Goal: Information Seeking & Learning: Learn about a topic

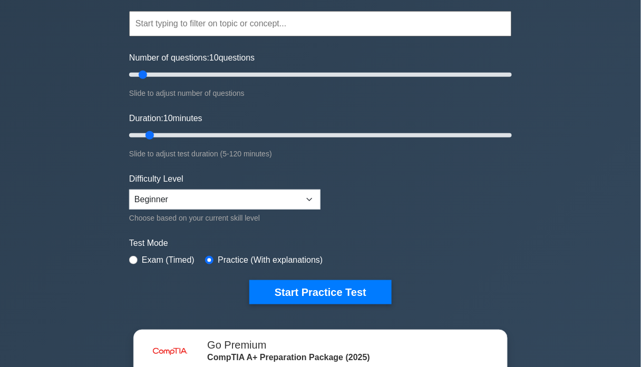
scroll to position [211, 0]
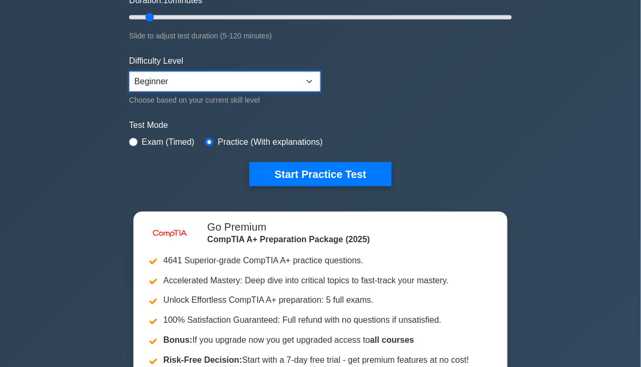
drag, startPoint x: 228, startPoint y: 80, endPoint x: 228, endPoint y: 86, distance: 6.9
click at [228, 80] on select "Beginner Intermediate Expert" at bounding box center [224, 82] width 191 height 20
select select "expert"
click at [129, 72] on select "Beginner Intermediate Expert" at bounding box center [224, 82] width 191 height 20
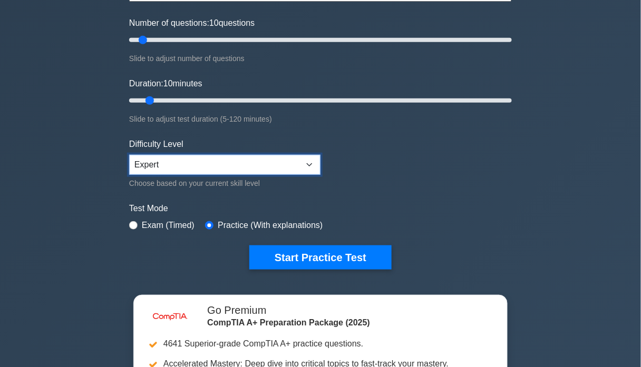
scroll to position [70, 0]
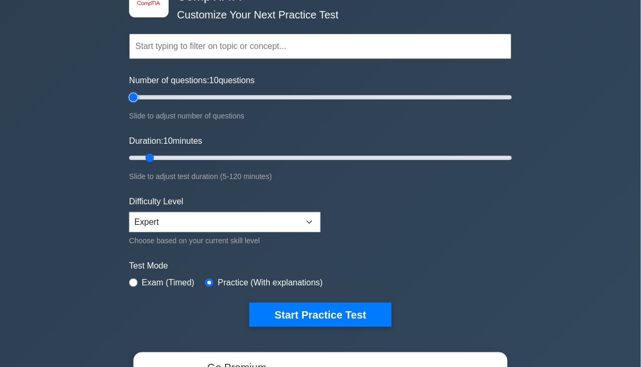
type input "5"
click at [137, 96] on input "Number of questions: 10 questions" at bounding box center [320, 97] width 383 height 13
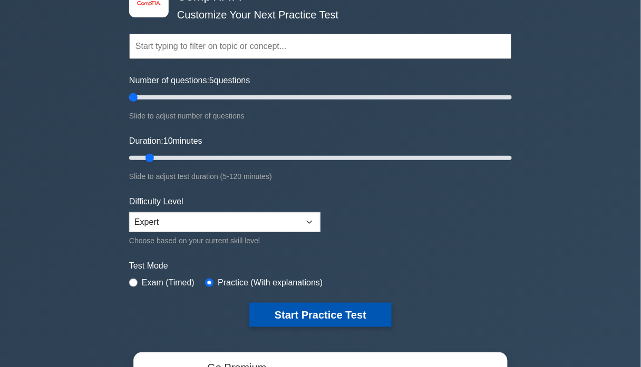
click at [329, 310] on button "Start Practice Test" at bounding box center [320, 315] width 142 height 24
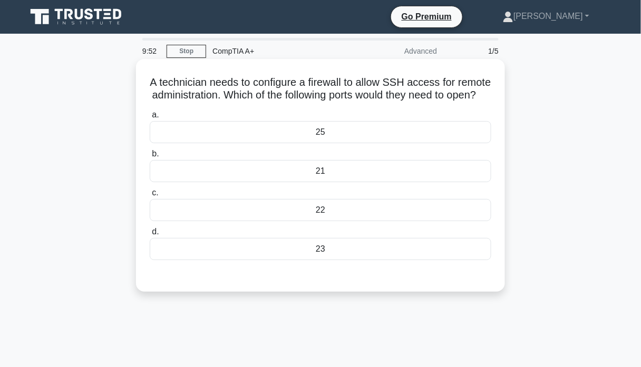
click at [419, 82] on h5 "A technician needs to configure a firewall to allow SSH access for remote admin…" at bounding box center [321, 89] width 344 height 26
copy h5 "SSH"
click at [335, 178] on div "21" at bounding box center [321, 171] width 342 height 22
click at [150, 158] on input "b. 21" at bounding box center [150, 154] width 0 height 7
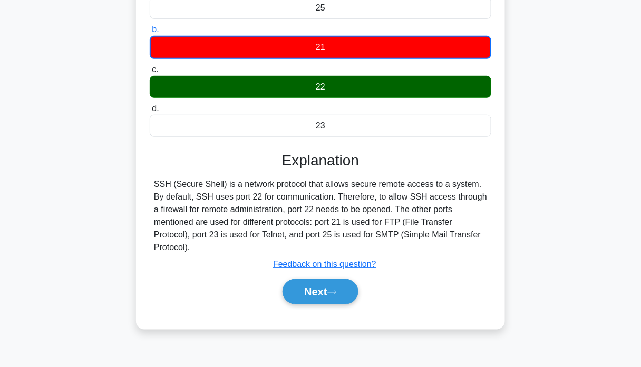
scroll to position [140, 0]
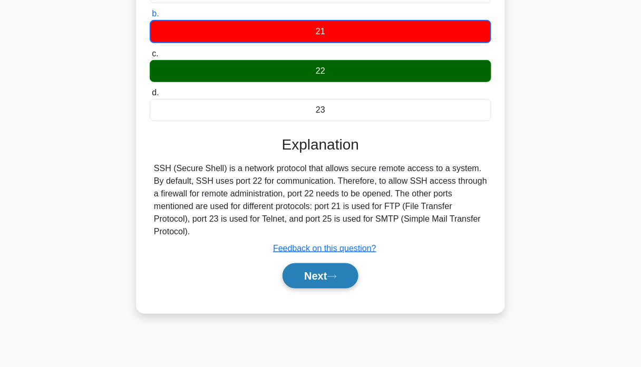
click at [349, 286] on button "Next" at bounding box center [320, 276] width 75 height 25
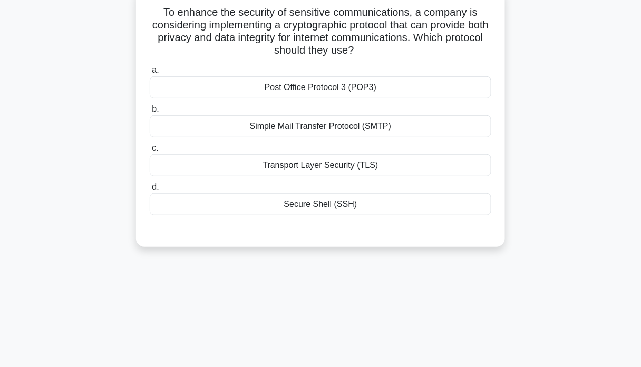
scroll to position [0, 0]
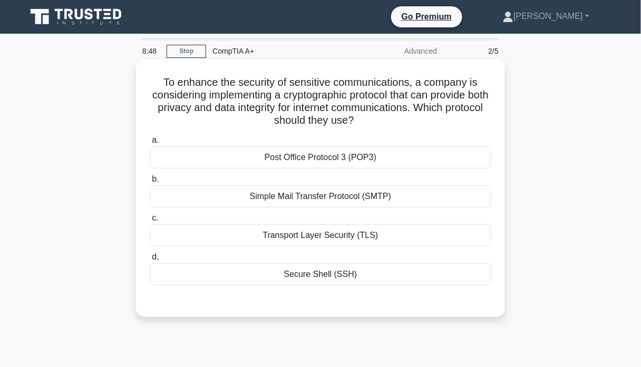
click at [325, 279] on div "Secure Shell (SSH)" at bounding box center [321, 275] width 342 height 22
click at [150, 261] on input "d. Secure Shell (SSH)" at bounding box center [150, 257] width 0 height 7
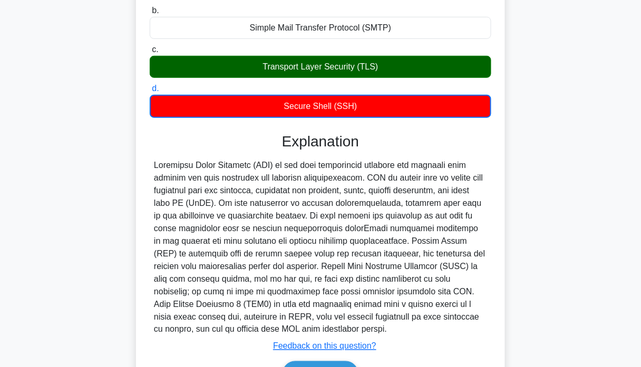
scroll to position [231, 0]
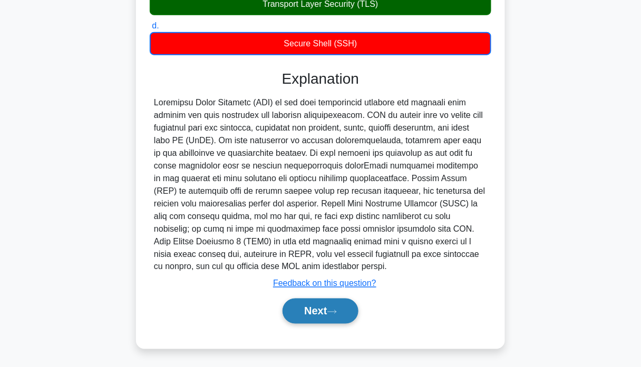
click at [308, 309] on button "Next" at bounding box center [320, 311] width 75 height 25
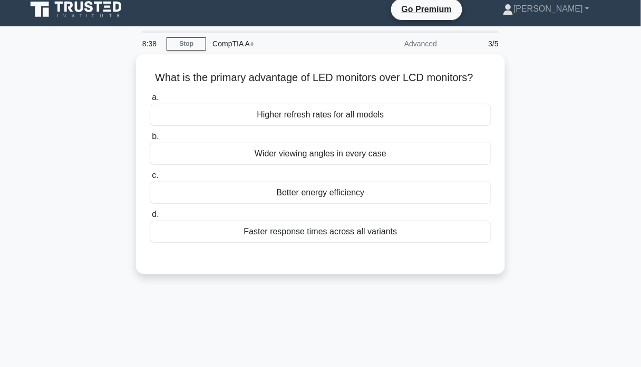
scroll to position [0, 0]
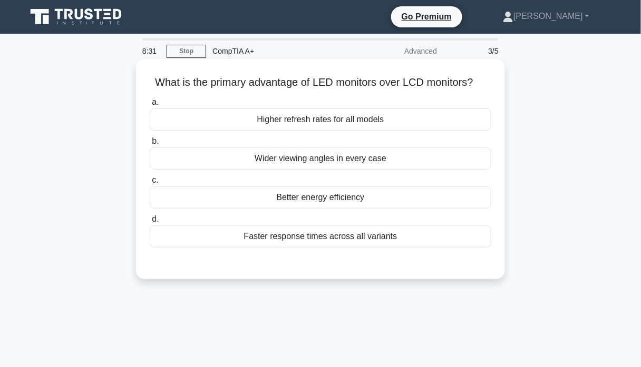
click at [313, 123] on div "Higher refresh rates for all models" at bounding box center [321, 120] width 342 height 22
click at [150, 106] on input "a. Higher refresh rates for all models" at bounding box center [150, 102] width 0 height 7
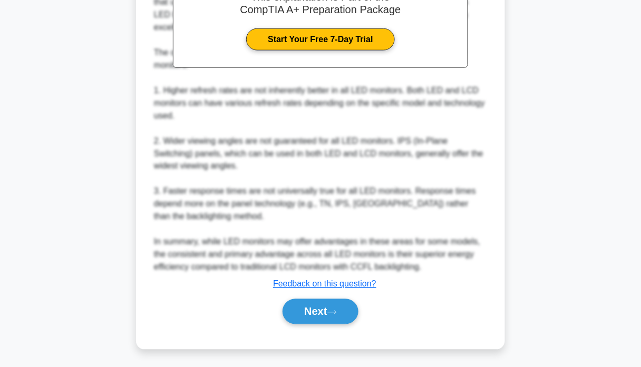
scroll to position [333, 0]
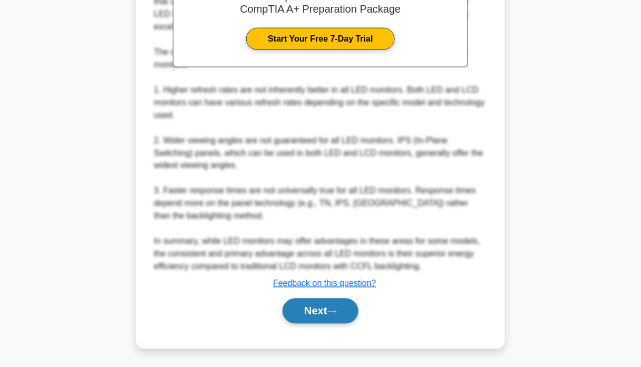
click at [326, 314] on button "Next" at bounding box center [320, 311] width 75 height 25
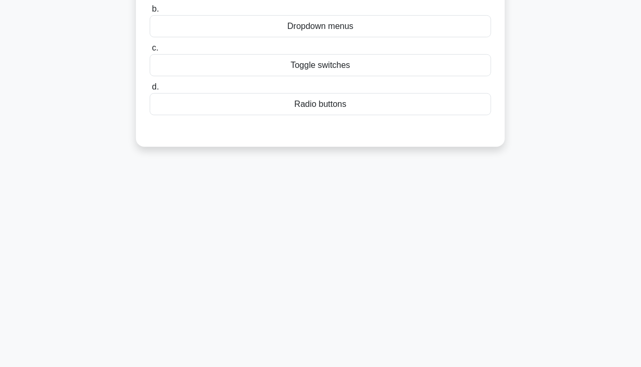
scroll to position [0, 0]
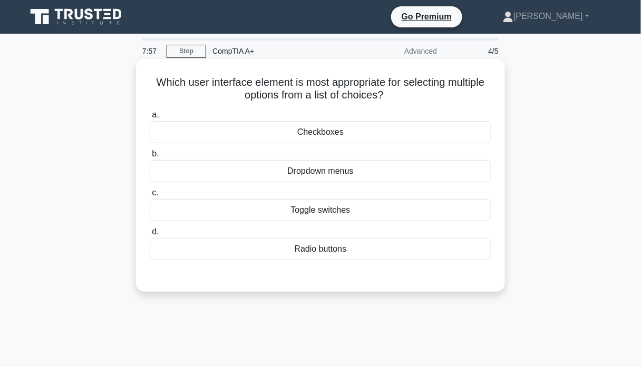
click at [341, 131] on div "Checkboxes" at bounding box center [321, 132] width 342 height 22
click at [150, 119] on input "a. Checkboxes" at bounding box center [150, 115] width 0 height 7
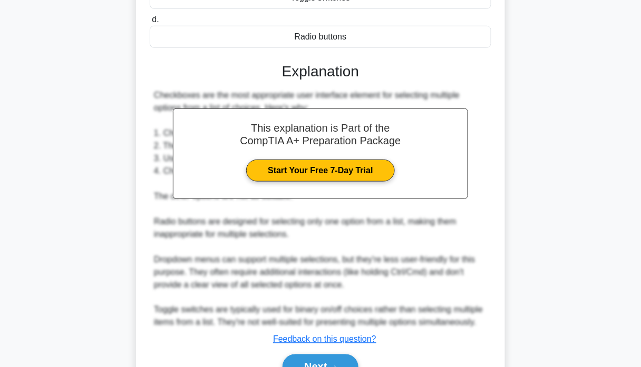
scroll to position [268, 0]
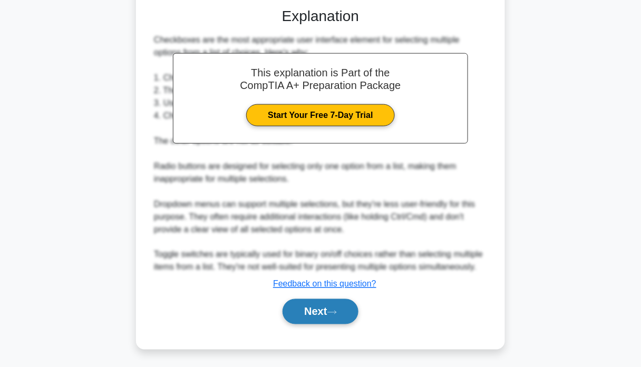
click at [315, 314] on button "Next" at bounding box center [320, 311] width 75 height 25
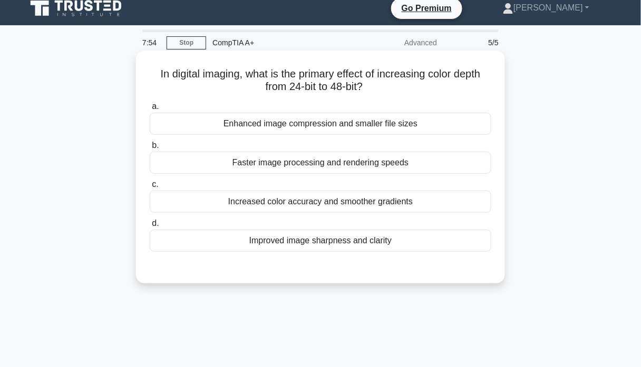
scroll to position [0, 0]
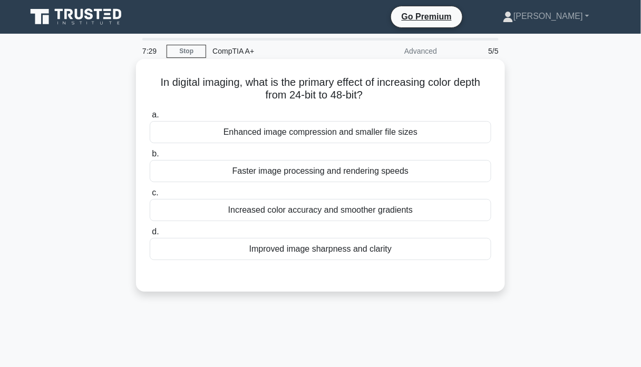
click at [290, 242] on div "Improved image sharpness and clarity" at bounding box center [321, 249] width 342 height 22
click at [150, 236] on input "d. Improved image sharpness and clarity" at bounding box center [150, 232] width 0 height 7
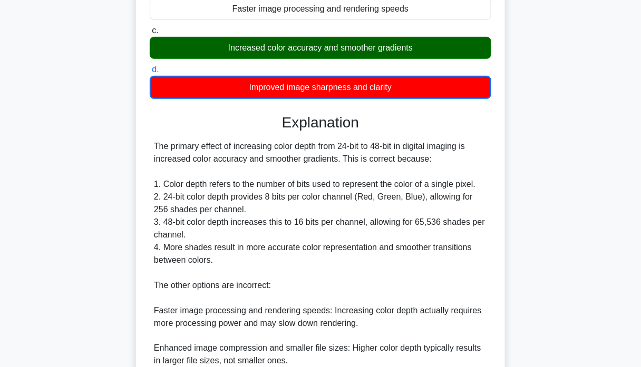
scroll to position [307, 0]
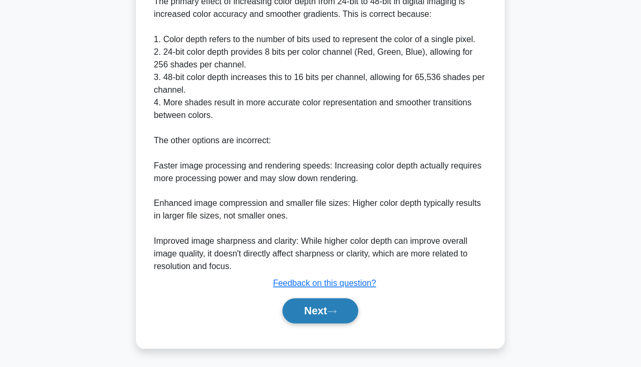
click at [315, 317] on button "Next" at bounding box center [320, 311] width 75 height 25
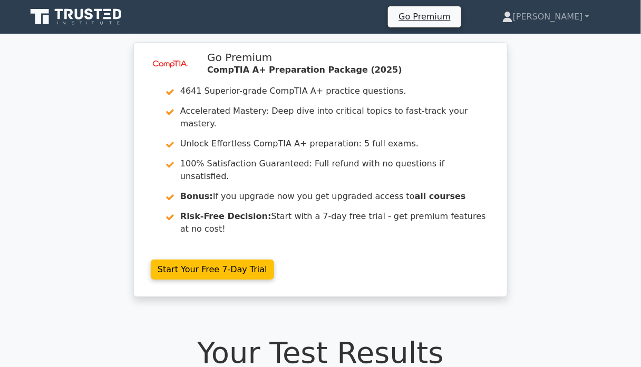
click at [90, 13] on icon at bounding box center [89, 13] width 8 height 11
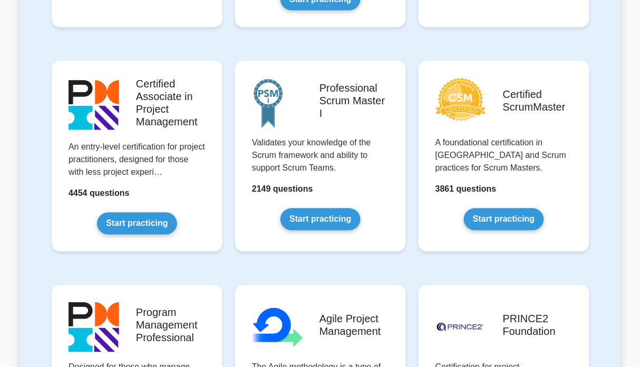
scroll to position [211, 0]
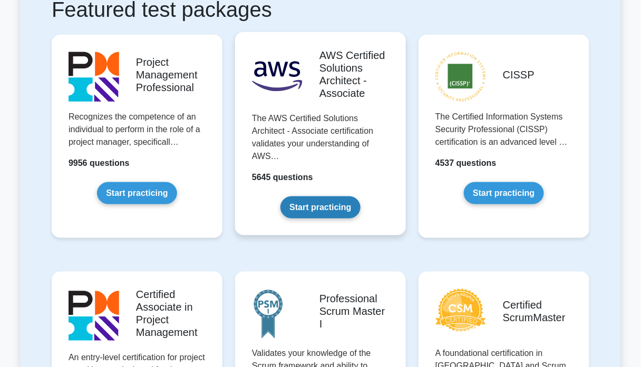
click at [304, 209] on link "Start practicing" at bounding box center [320, 208] width 80 height 22
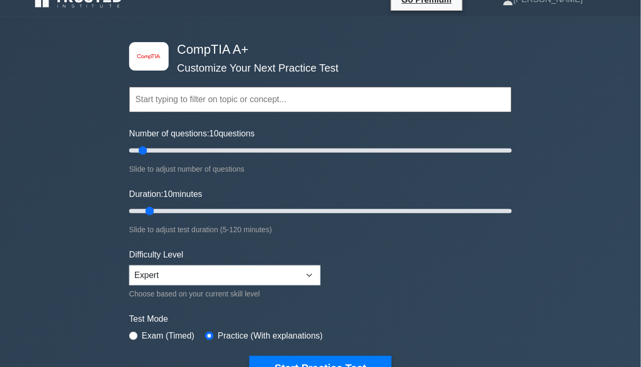
scroll to position [211, 0]
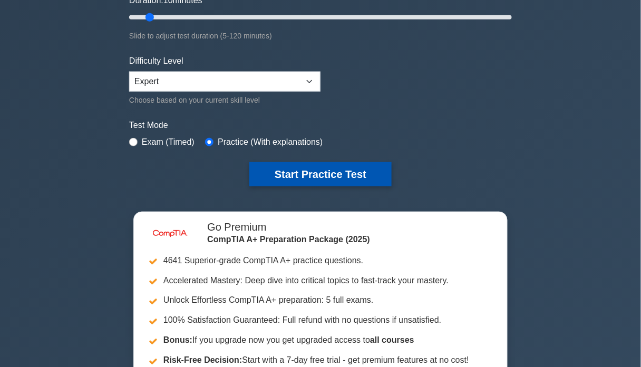
click at [295, 162] on button "Start Practice Test" at bounding box center [320, 174] width 142 height 24
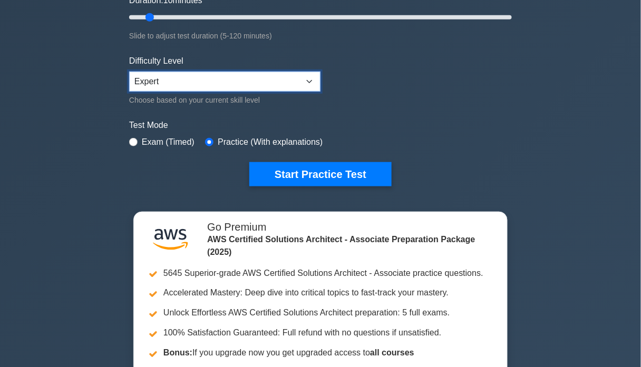
click at [171, 83] on select "Beginner Intermediate Expert" at bounding box center [224, 82] width 191 height 20
click at [129, 72] on select "Beginner Intermediate Expert" at bounding box center [224, 82] width 191 height 20
click at [287, 189] on div ".st0{fill:#252F3E;} .st1{fill-rule:evenodd;clip-rule:evenodd;fill:#FF9900;} AWS…" at bounding box center [320, 17] width 395 height 389
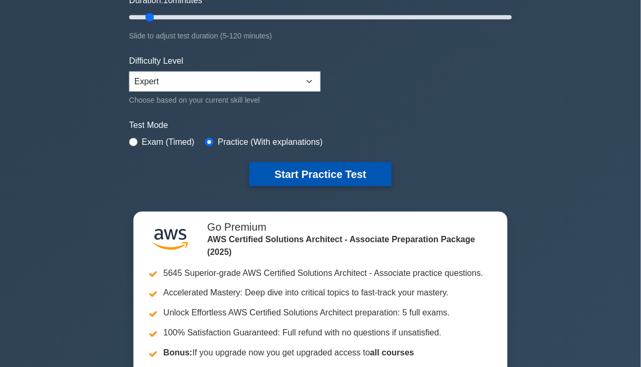
click at [288, 173] on button "Start Practice Test" at bounding box center [320, 174] width 142 height 24
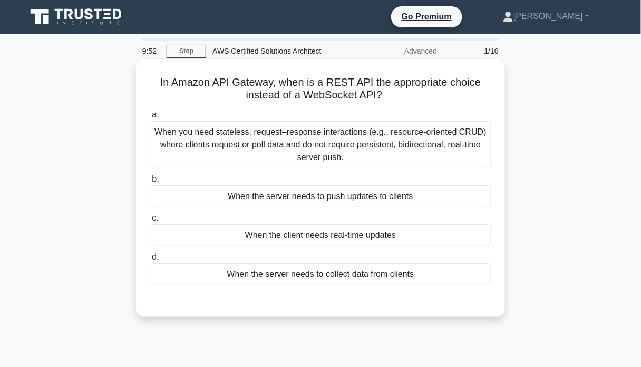
click at [292, 208] on div "a. When you need stateless, request–response interactions (e.g., resource-orien…" at bounding box center [320, 196] width 354 height 181
click at [294, 205] on div "When the server needs to push updates to clients" at bounding box center [321, 197] width 342 height 22
click at [150, 183] on input "b. When the server needs to push updates to clients" at bounding box center [150, 179] width 0 height 7
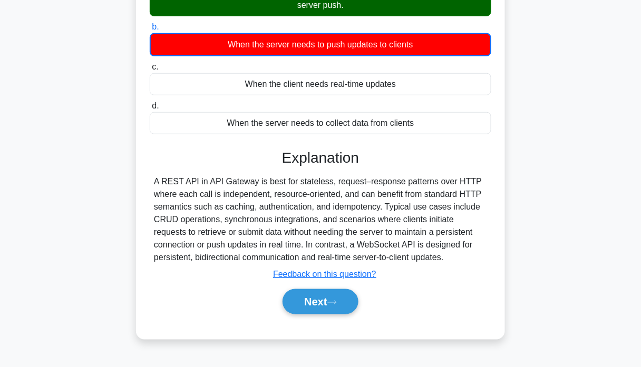
scroll to position [201, 0]
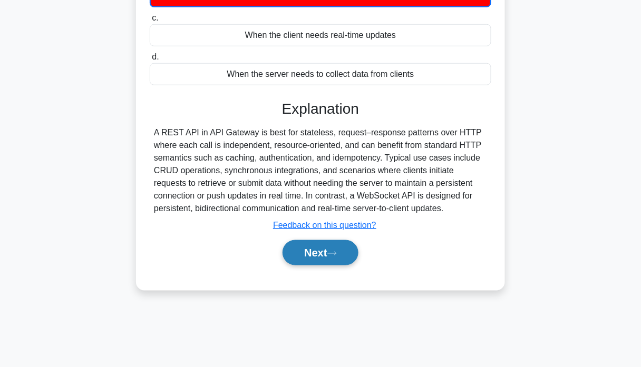
click at [312, 251] on button "Next" at bounding box center [320, 252] width 75 height 25
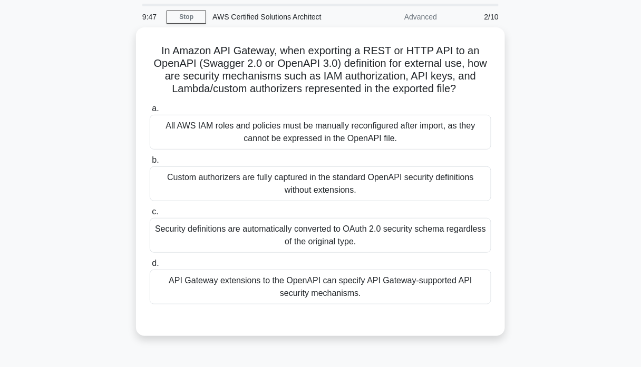
scroll to position [0, 0]
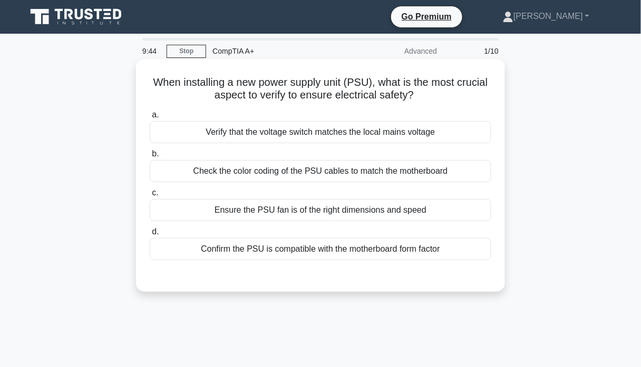
click at [386, 129] on div "Verify that the voltage switch matches the local mains voltage" at bounding box center [321, 132] width 342 height 22
click at [150, 119] on input "a. Verify that the voltage switch matches the local mains voltage" at bounding box center [150, 115] width 0 height 7
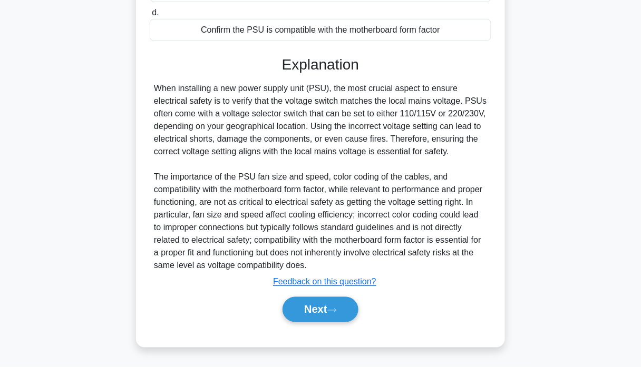
scroll to position [230, 0]
click at [306, 303] on button "Next" at bounding box center [320, 309] width 75 height 25
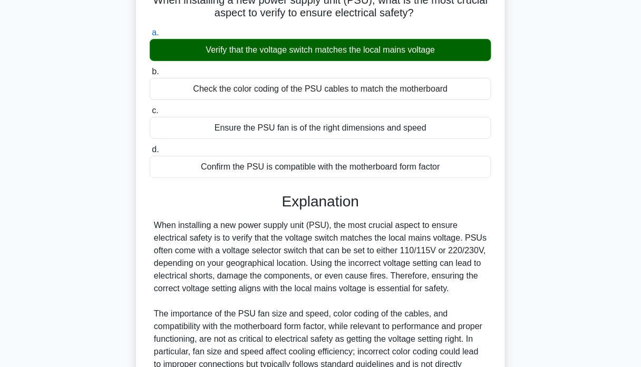
scroll to position [0, 0]
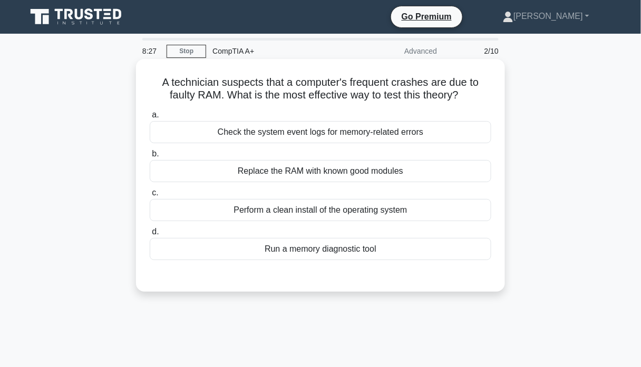
click at [324, 138] on div "Check the system event logs for memory-related errors" at bounding box center [321, 132] width 342 height 22
click at [150, 119] on input "a. Check the system event logs for memory-related errors" at bounding box center [150, 115] width 0 height 7
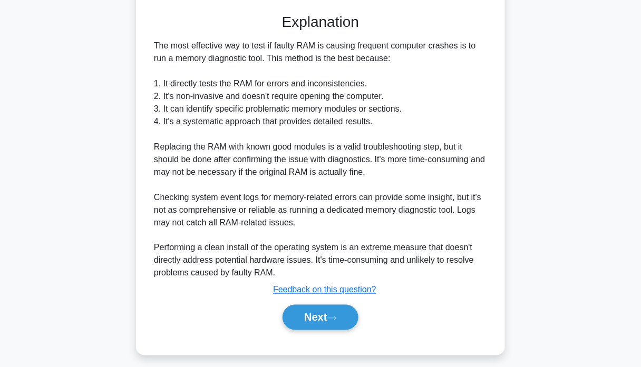
scroll to position [269, 0]
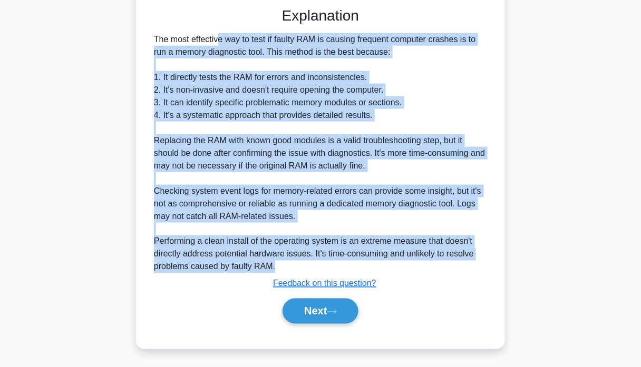
drag, startPoint x: 290, startPoint y: 270, endPoint x: 152, endPoint y: 40, distance: 268.6
click at [152, 40] on div "The most effective way to test if faulty RAM is causing frequent computer crash…" at bounding box center [321, 153] width 342 height 240
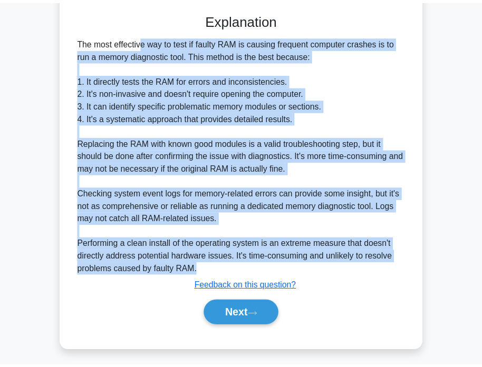
scroll to position [263, 0]
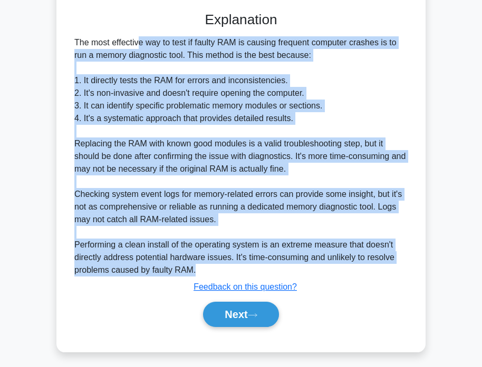
click at [453, 71] on main "8:15 Stop CompTIA A+ Advanced 2/10 A technician suspects that a computer's freq…" at bounding box center [241, 67] width 482 height 603
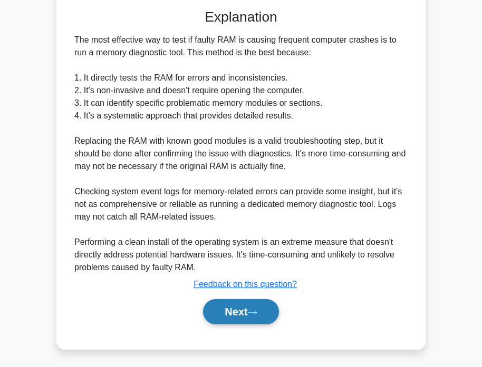
click at [217, 307] on button "Next" at bounding box center [240, 311] width 75 height 25
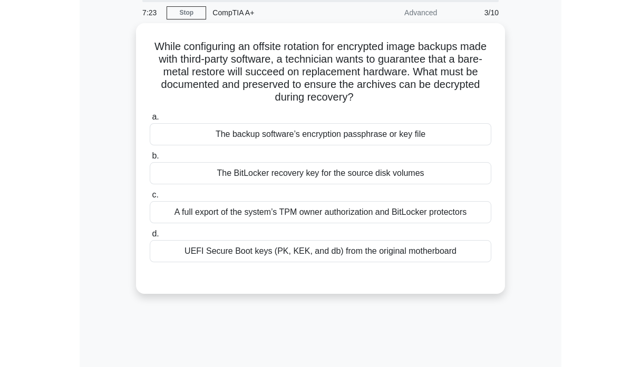
scroll to position [0, 0]
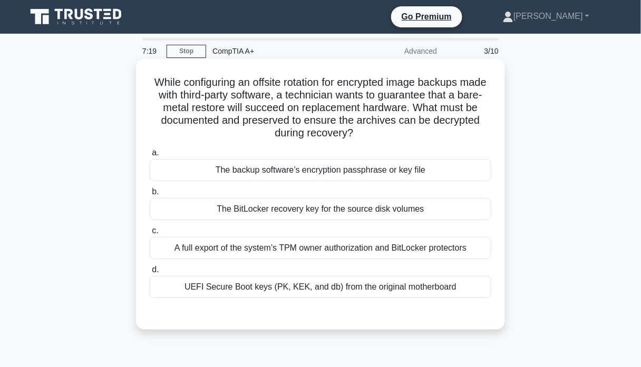
click at [249, 98] on h5 "While configuring an offsite rotation for encrypted image backups made with thi…" at bounding box center [321, 108] width 344 height 64
click at [247, 98] on h5 "While configuring an offsite rotation for encrypted image backups made with thi…" at bounding box center [321, 108] width 344 height 64
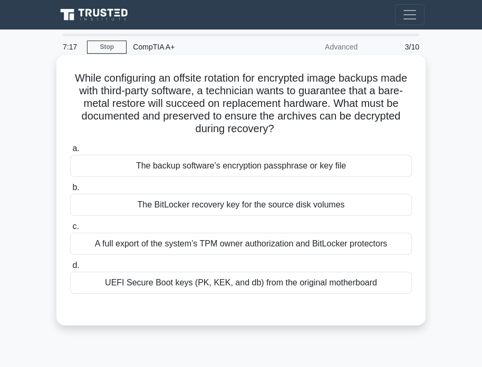
click at [223, 119] on h5 "While configuring an offsite rotation for encrypted image backups made with thi…" at bounding box center [241, 104] width 344 height 64
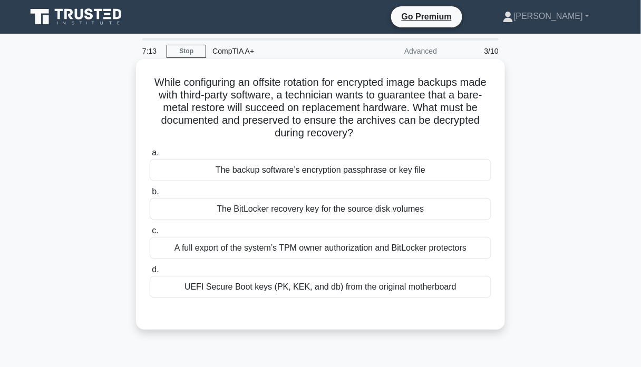
drag, startPoint x: 361, startPoint y: 136, endPoint x: 150, endPoint y: 70, distance: 220.6
click at [150, 70] on div "While configuring an offsite rotation for encrypted image backups made with thi…" at bounding box center [320, 194] width 361 height 263
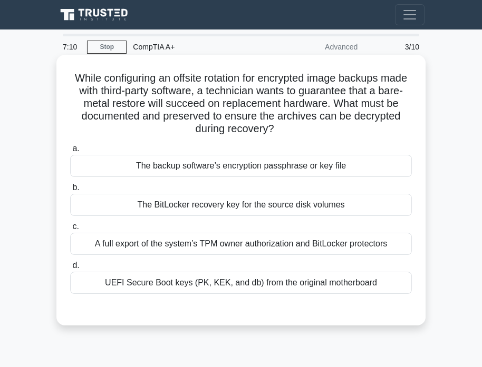
click at [296, 127] on h5 "While configuring an offsite rotation for encrypted image backups made with thi…" at bounding box center [241, 104] width 344 height 64
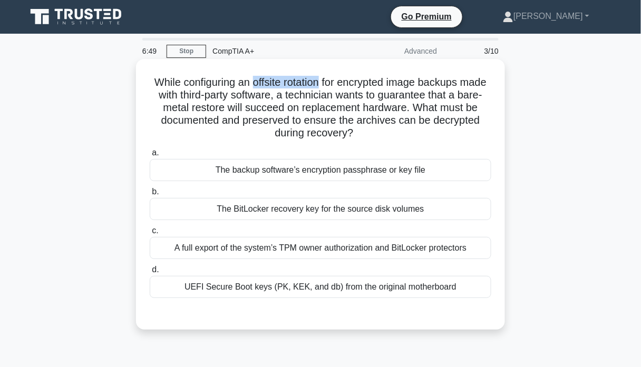
drag, startPoint x: 333, startPoint y: 83, endPoint x: 266, endPoint y: 82, distance: 67.5
click at [266, 82] on h5 "While configuring an offsite rotation for encrypted image backups made with thi…" at bounding box center [321, 108] width 344 height 64
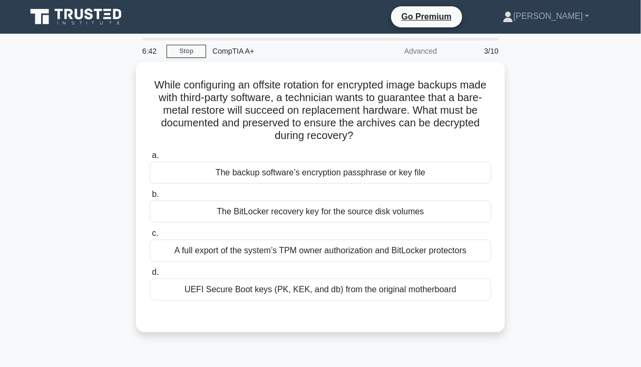
click at [526, 127] on div "While configuring an offsite rotation for encrypted image backups made with thi…" at bounding box center [320, 204] width 601 height 284
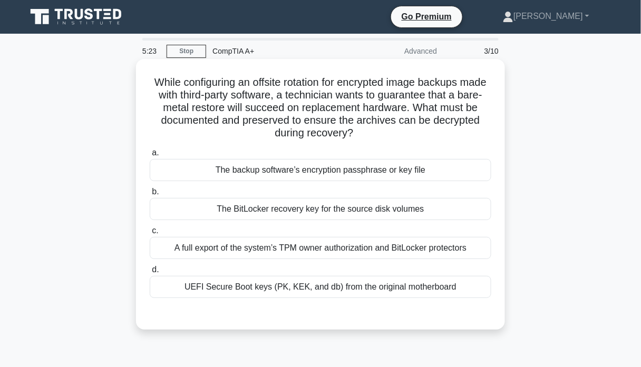
click at [291, 176] on div "The backup software’s encryption passphrase or key file" at bounding box center [321, 170] width 342 height 22
click at [150, 157] on input "a. The backup software’s encryption passphrase or key file" at bounding box center [150, 153] width 0 height 7
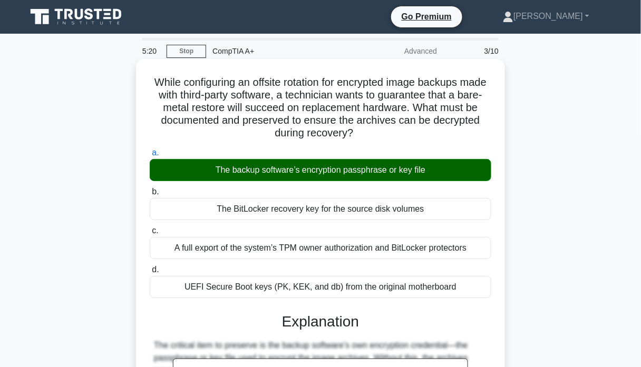
scroll to position [255, 0]
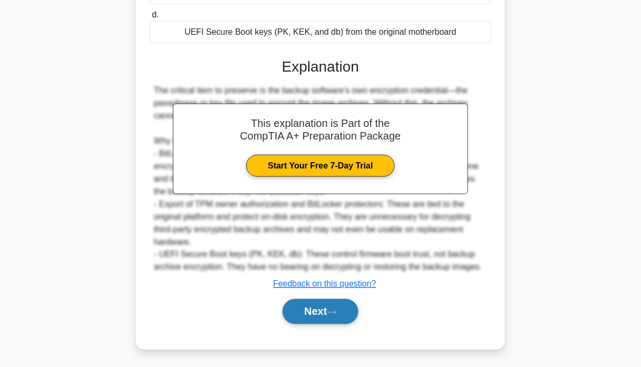
click at [320, 304] on button "Next" at bounding box center [320, 311] width 75 height 25
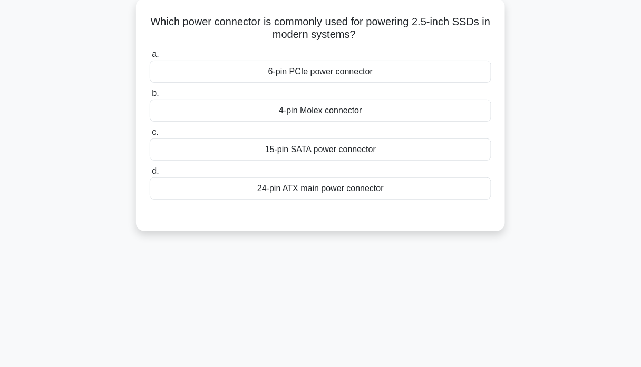
scroll to position [0, 0]
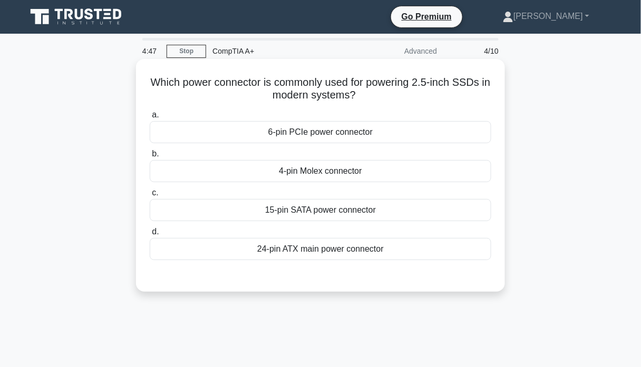
click at [328, 214] on div "15-pin SATA power connector" at bounding box center [321, 210] width 342 height 22
click at [150, 197] on input "c. 15-pin SATA power connector" at bounding box center [150, 193] width 0 height 7
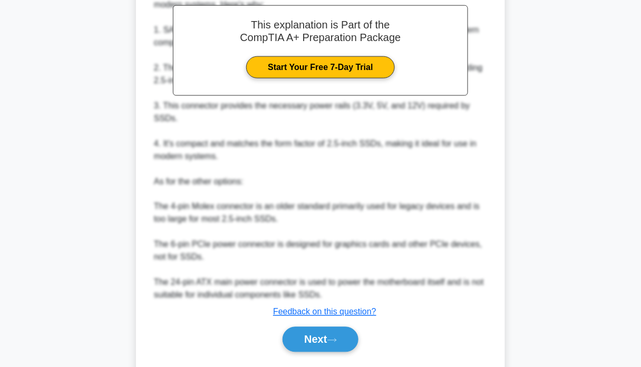
scroll to position [331, 0]
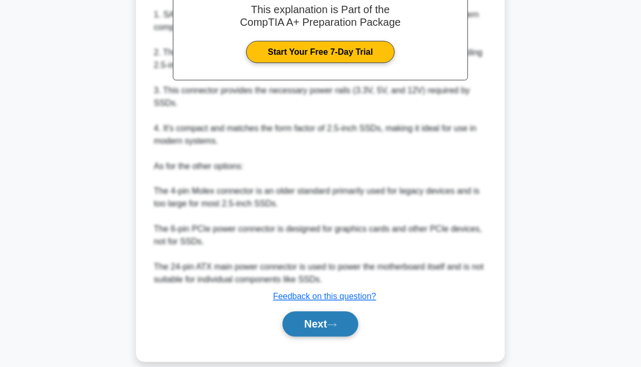
drag, startPoint x: 325, startPoint y: 315, endPoint x: 324, endPoint y: 309, distance: 5.3
click at [325, 315] on button "Next" at bounding box center [320, 324] width 75 height 25
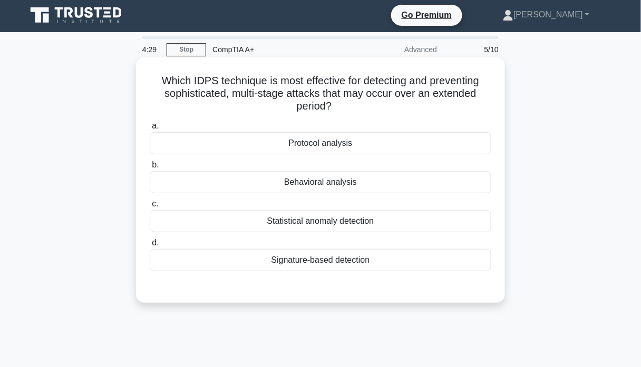
scroll to position [0, 0]
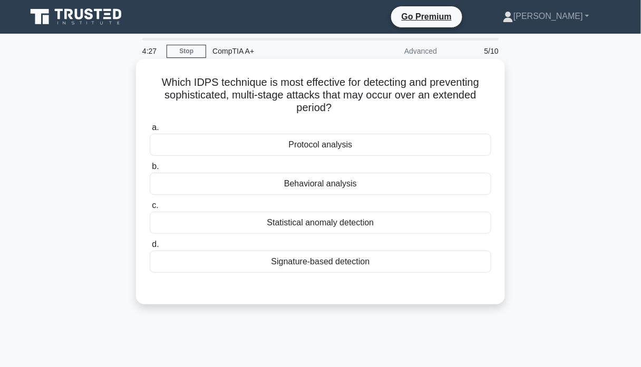
click at [204, 84] on h5 "Which IDPS technique is most effective for detecting and preventing sophisticat…" at bounding box center [321, 95] width 344 height 39
copy h5 "IDPS"
click at [289, 99] on h5 "Which IDPS technique is most effective for detecting and preventing sophisticat…" at bounding box center [321, 95] width 344 height 39
click at [328, 147] on div "Protocol analysis" at bounding box center [321, 145] width 342 height 22
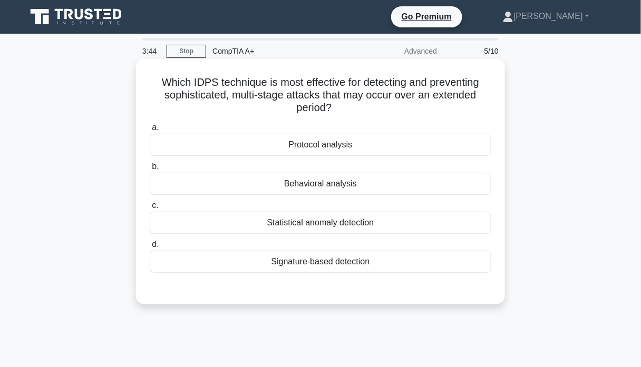
click at [150, 131] on input "a. Protocol analysis" at bounding box center [150, 127] width 0 height 7
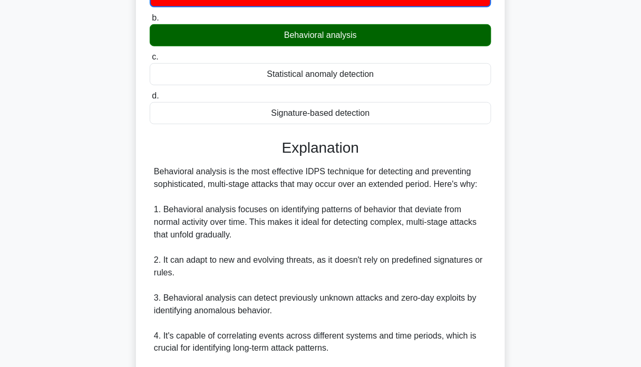
scroll to position [383, 0]
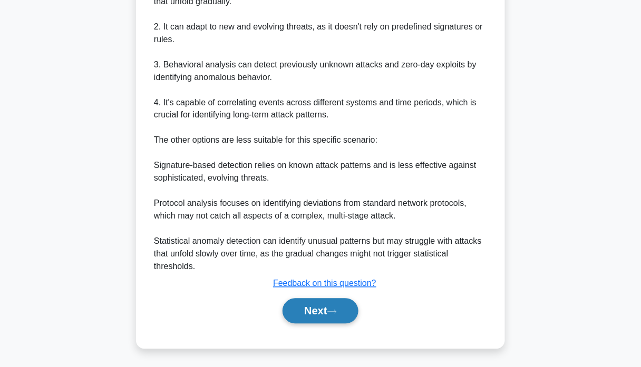
click at [317, 308] on button "Next" at bounding box center [320, 311] width 75 height 25
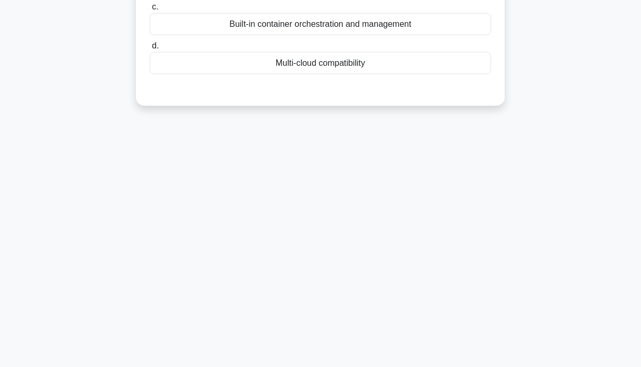
scroll to position [0, 0]
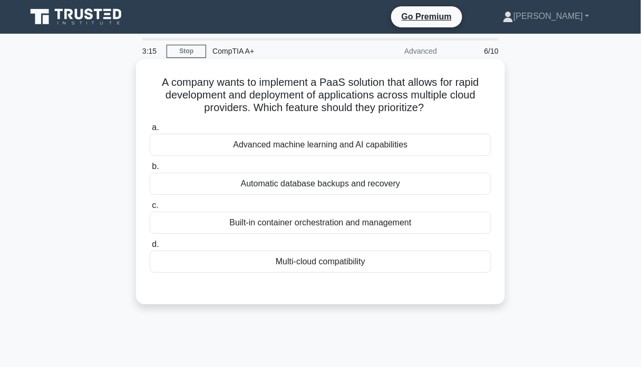
click at [332, 227] on div "Built-in container orchestration and management" at bounding box center [321, 223] width 342 height 22
click at [150, 209] on input "c. Built-in container orchestration and management" at bounding box center [150, 205] width 0 height 7
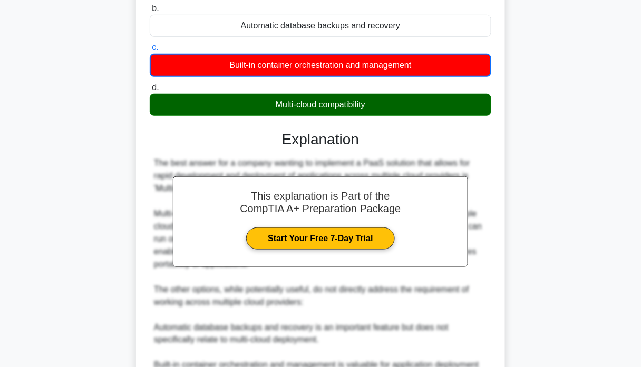
scroll to position [371, 0]
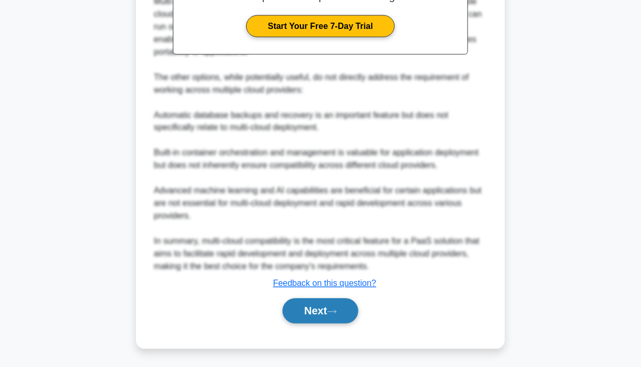
click at [326, 315] on button "Next" at bounding box center [320, 311] width 75 height 25
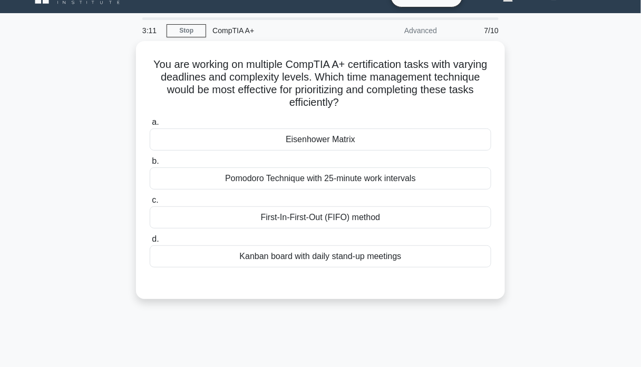
scroll to position [0, 0]
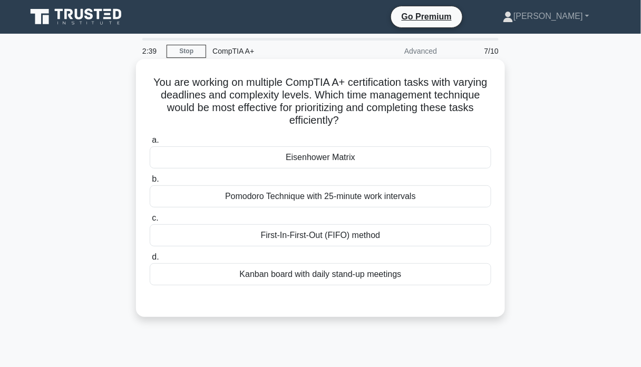
click at [334, 157] on div "Eisenhower Matrix" at bounding box center [321, 158] width 342 height 22
click at [150, 144] on input "a. Eisenhower Matrix" at bounding box center [150, 140] width 0 height 7
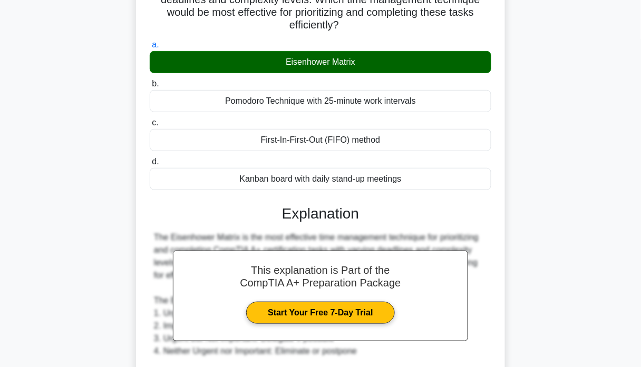
scroll to position [17, 0]
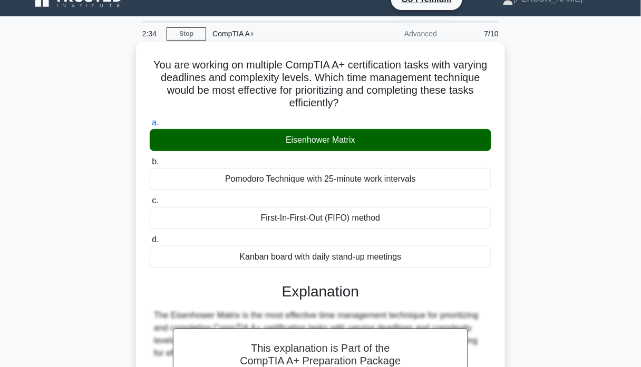
drag, startPoint x: 340, startPoint y: 141, endPoint x: 277, endPoint y: 138, distance: 63.3
click at [277, 138] on div "Eisenhower Matrix" at bounding box center [321, 140] width 342 height 22
copy div "Eisenhower Matrix"
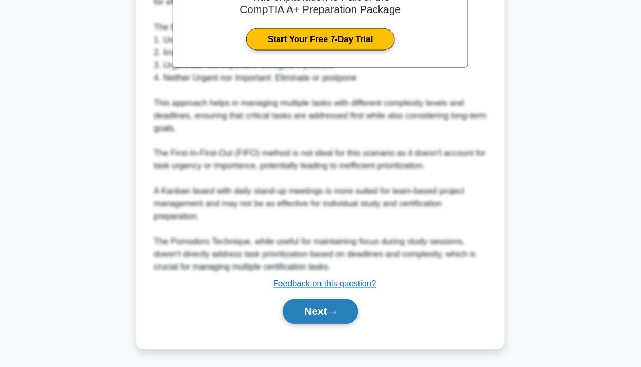
click at [327, 319] on button "Next" at bounding box center [320, 311] width 75 height 25
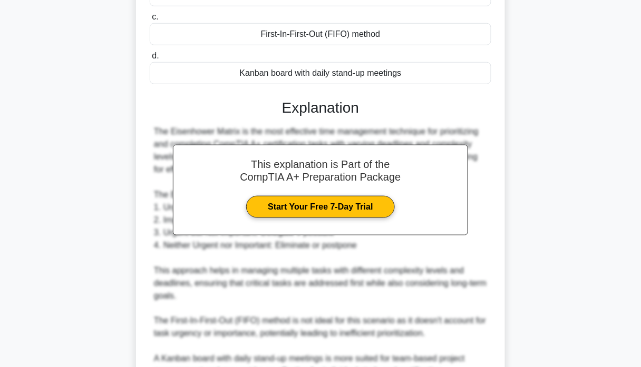
click at [329, 311] on div "2:27 Stop CompTIA A+ Advanced 8/10 You are working on multiple CompTIA A+ certi…" at bounding box center [320, 185] width 601 height 696
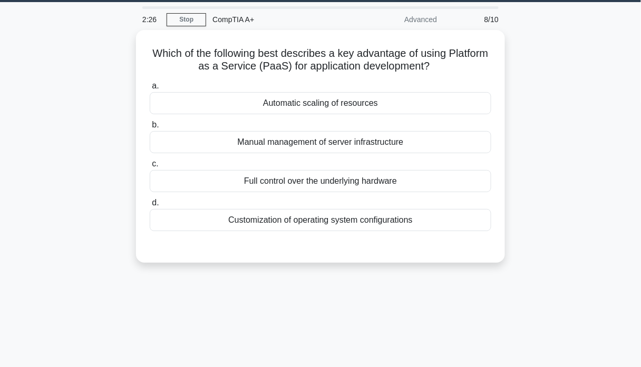
scroll to position [0, 0]
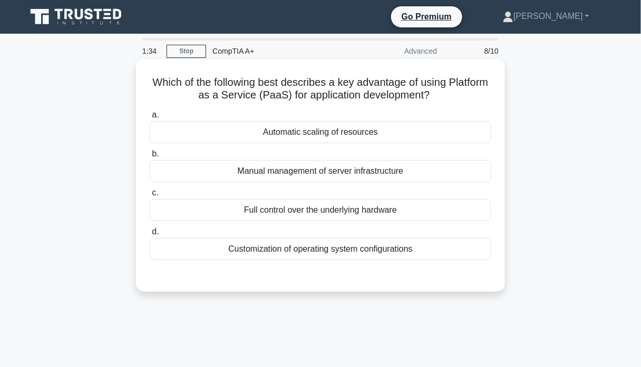
click at [345, 137] on div "Automatic scaling of resources" at bounding box center [321, 132] width 342 height 22
click at [150, 119] on input "a. Automatic scaling of resources" at bounding box center [150, 115] width 0 height 7
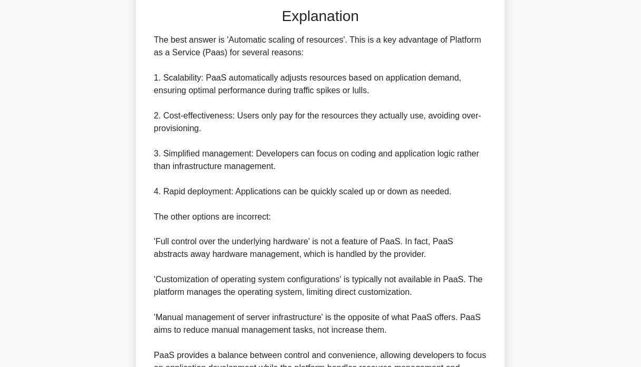
scroll to position [382, 0]
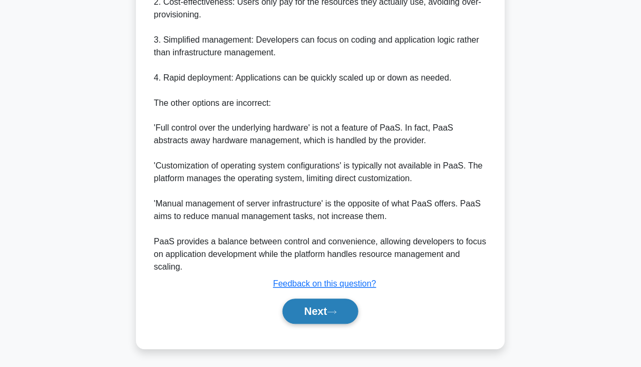
click at [329, 316] on button "Next" at bounding box center [320, 311] width 75 height 25
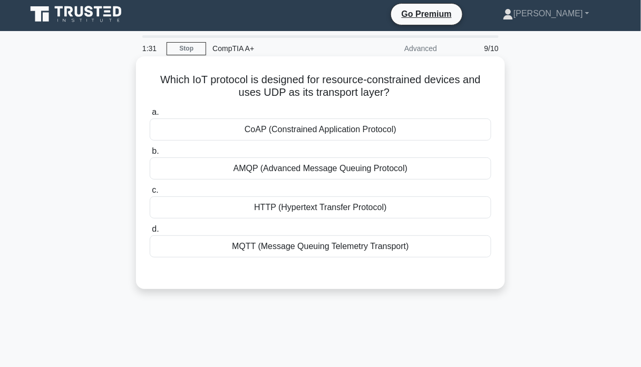
scroll to position [0, 0]
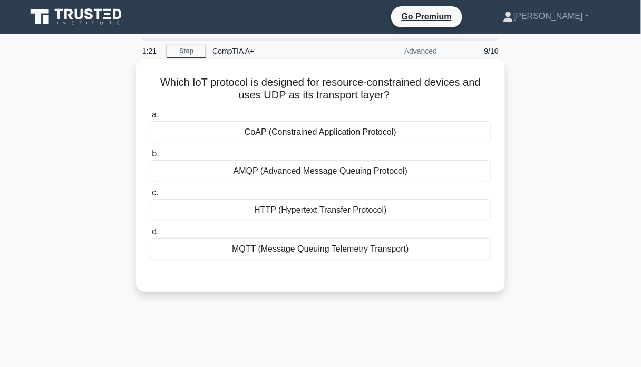
click at [274, 98] on h5 "Which IoT protocol is designed for resource-constrained devices and uses UDP as…" at bounding box center [321, 89] width 344 height 26
click at [274, 97] on h5 "Which IoT protocol is designed for resource-constrained devices and uses UDP as…" at bounding box center [321, 89] width 344 height 26
copy h5 "UDP"
drag, startPoint x: 322, startPoint y: 83, endPoint x: 427, endPoint y: 83, distance: 104.9
click at [428, 83] on h5 "Which IoT protocol is designed for resource-constrained devices and uses UDP as…" at bounding box center [321, 89] width 344 height 26
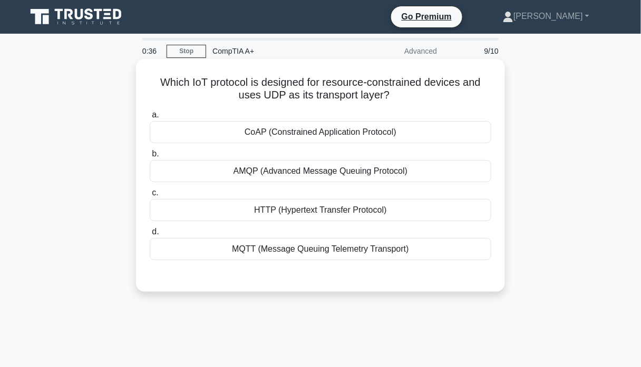
click at [450, 92] on h5 "Which IoT protocol is designed for resource-constrained devices and uses UDP as…" at bounding box center [321, 89] width 344 height 26
click at [280, 214] on div "HTTP (Hypertext Transfer Protocol)" at bounding box center [321, 210] width 342 height 22
click at [150, 197] on input "c. HTTP (Hypertext Transfer Protocol)" at bounding box center [150, 193] width 0 height 7
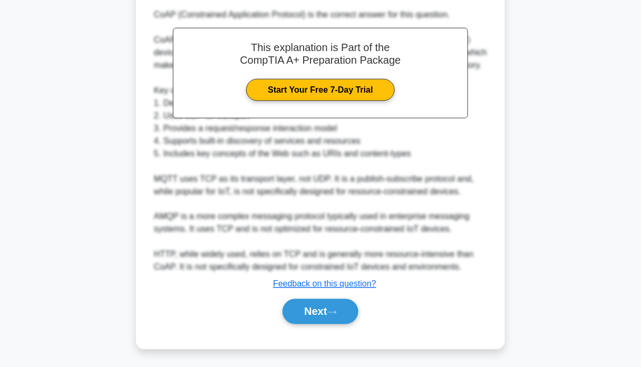
scroll to position [295, 0]
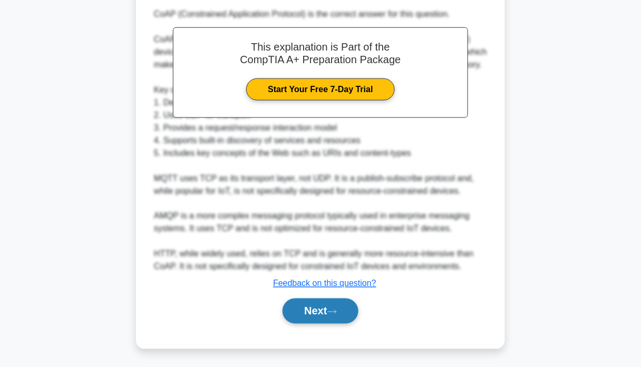
click at [292, 307] on button "Next" at bounding box center [320, 311] width 75 height 25
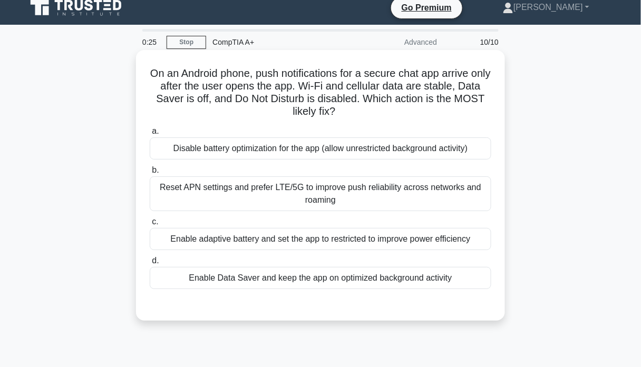
scroll to position [0, 0]
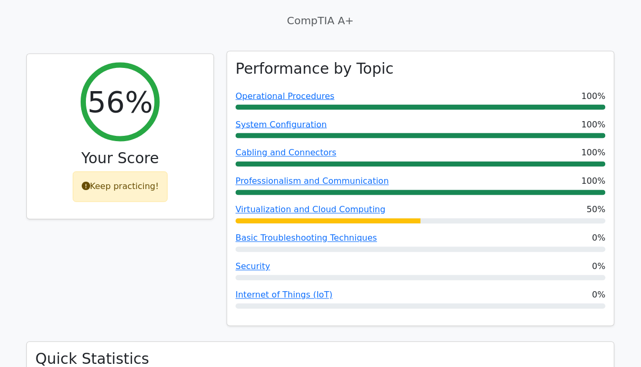
scroll to position [422, 0]
